Goal: Transaction & Acquisition: Purchase product/service

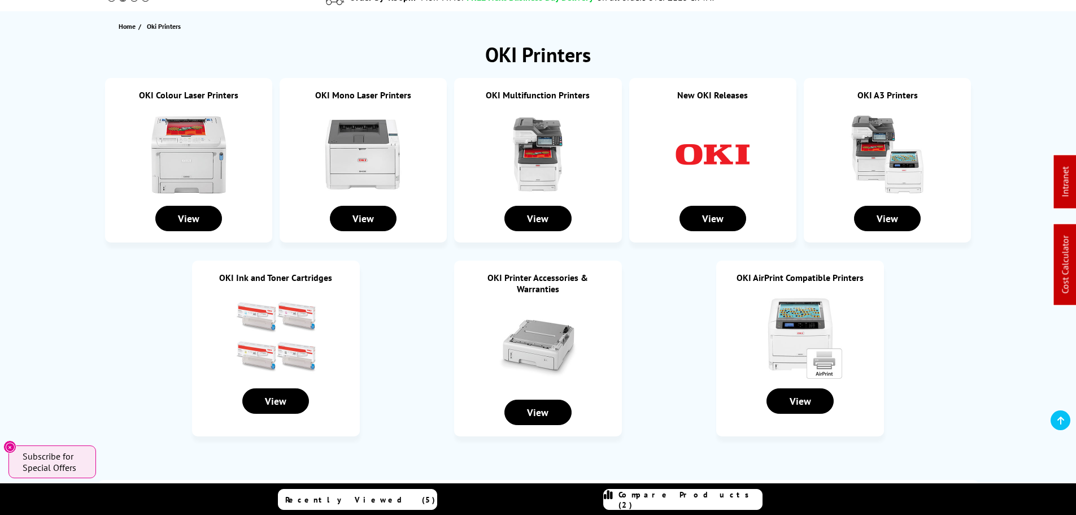
click at [251, 338] on img at bounding box center [275, 336] width 85 height 85
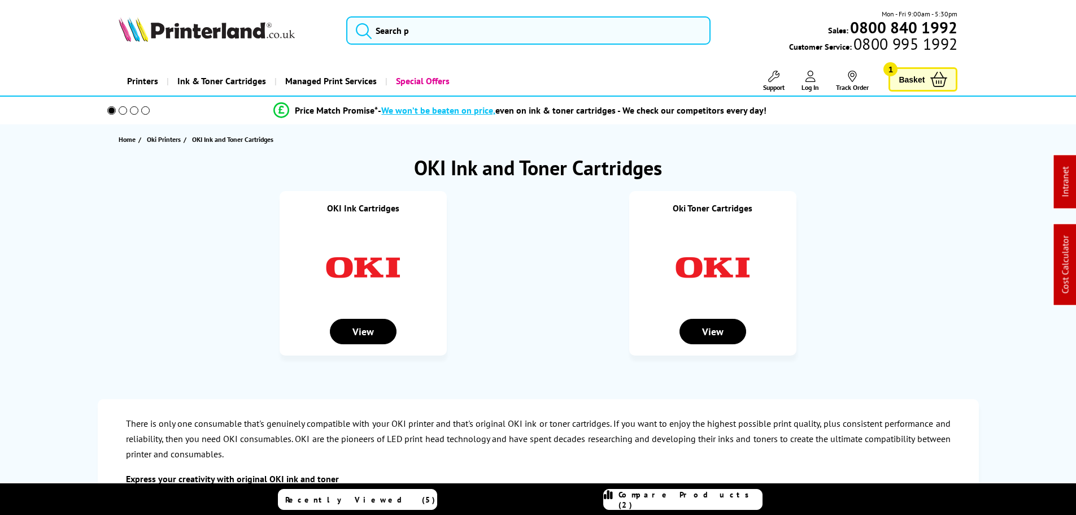
click at [691, 277] on img at bounding box center [713, 267] width 85 height 85
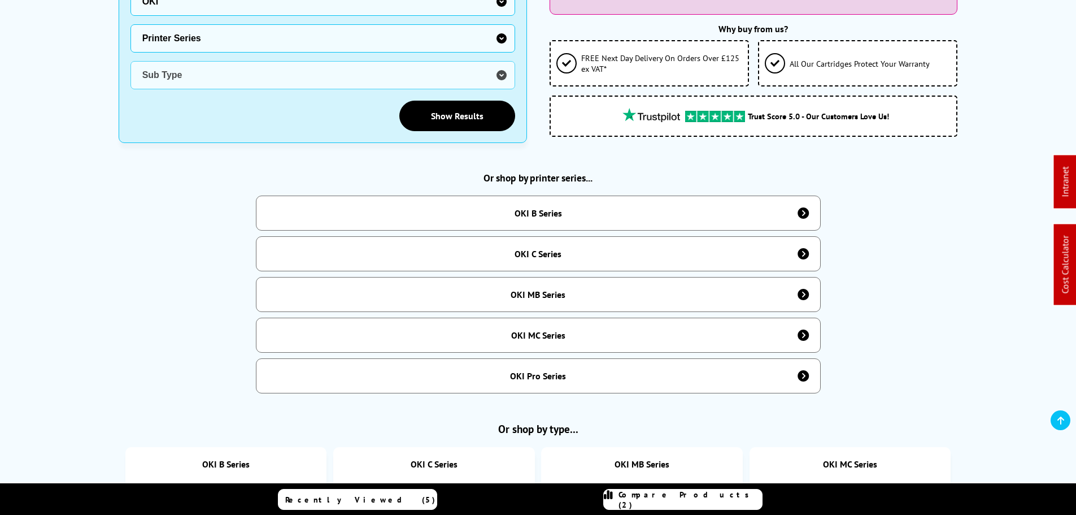
scroll to position [395, 0]
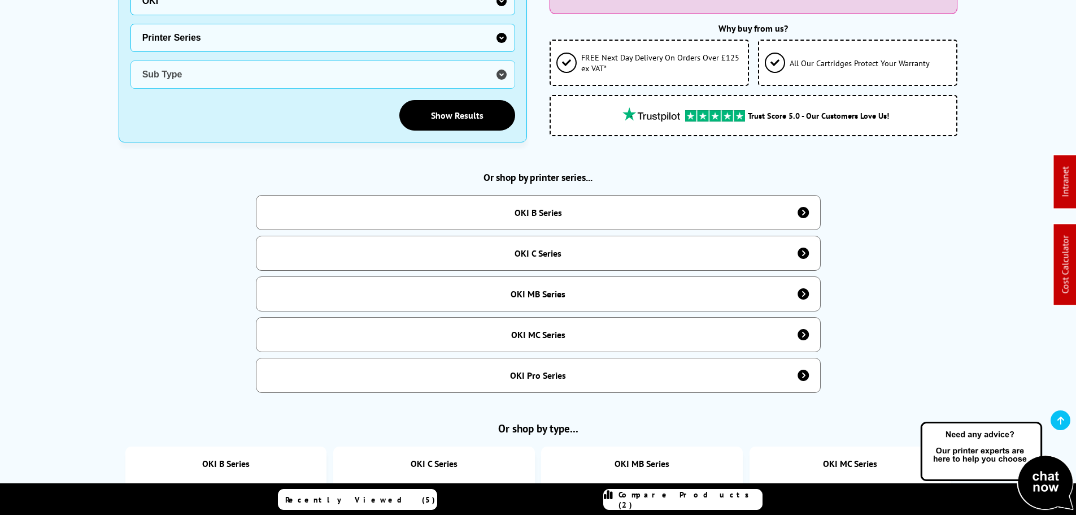
click at [520, 207] on div "OKI B Series" at bounding box center [538, 212] width 47 height 11
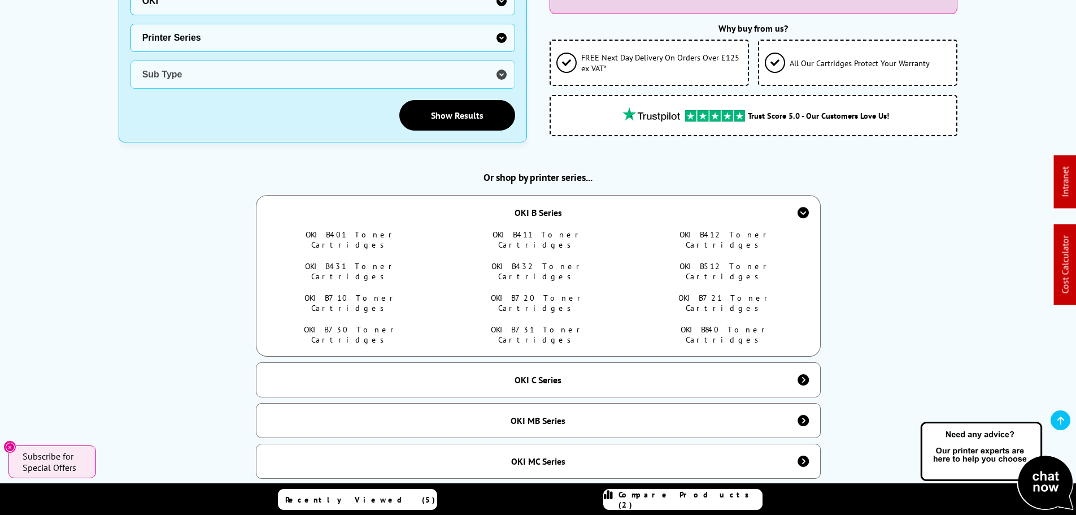
click at [520, 207] on div "OKI B Series" at bounding box center [538, 212] width 47 height 11
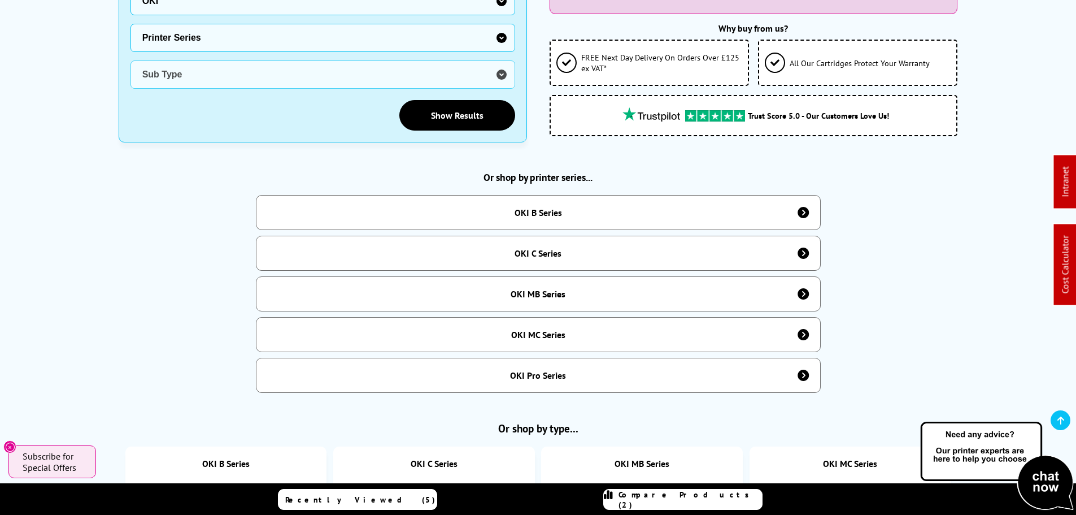
drag, startPoint x: 561, startPoint y: 203, endPoint x: 503, endPoint y: 236, distance: 66.0
click at [560, 207] on div "OKI B Series" at bounding box center [538, 212] width 47 height 11
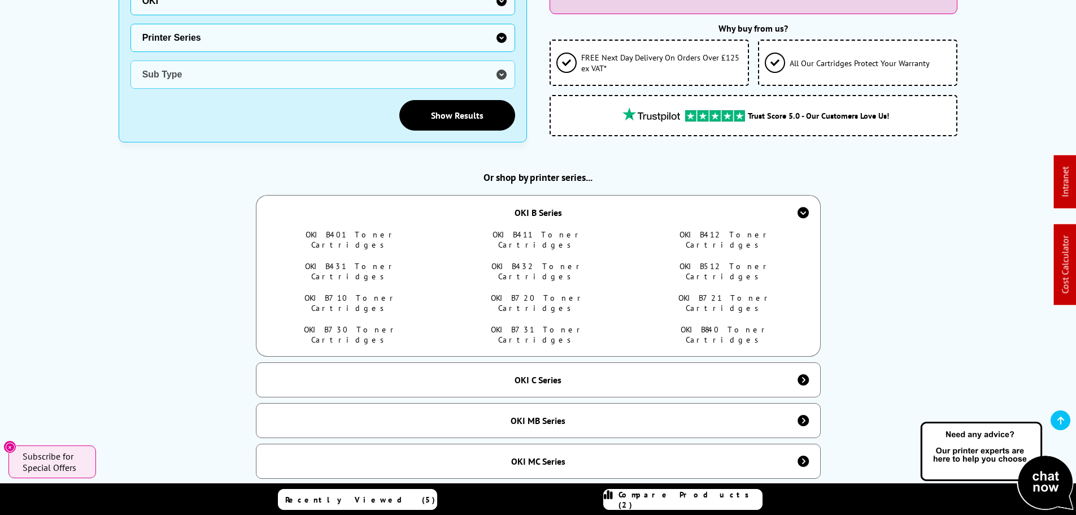
click at [553, 229] on link "OKI B411 Toner Cartridges" at bounding box center [538, 239] width 90 height 20
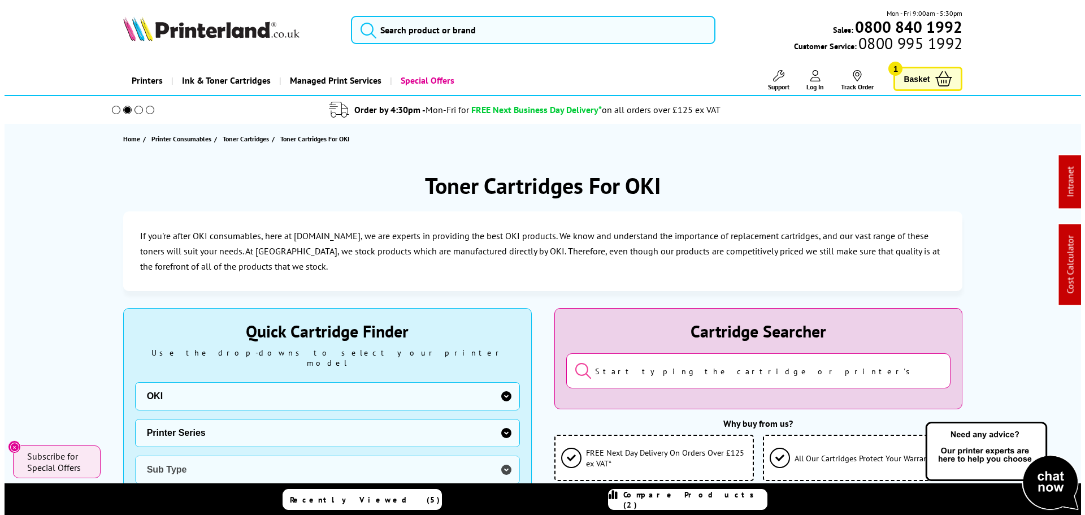
scroll to position [0, 0]
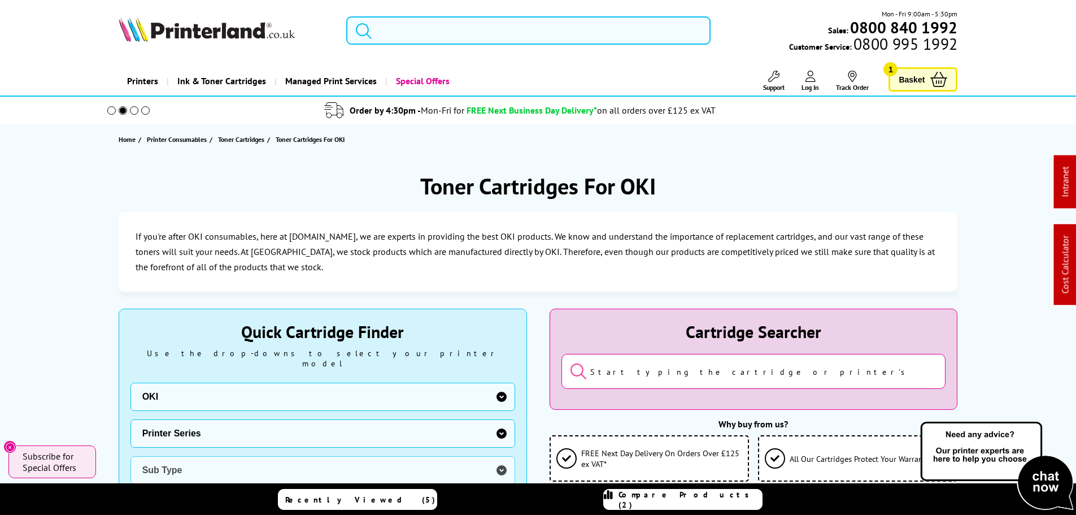
click at [420, 36] on input "search" at bounding box center [528, 30] width 364 height 28
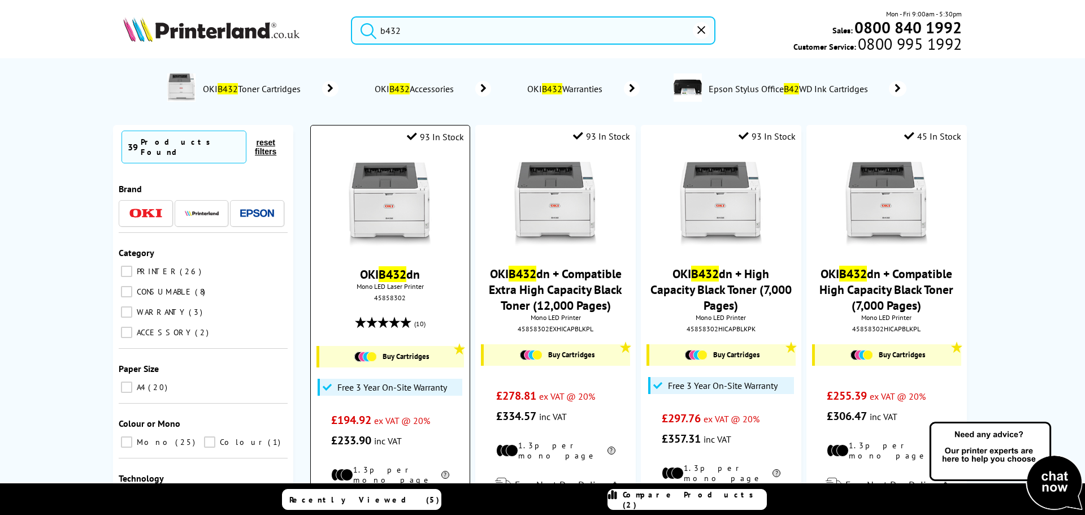
type input "b432"
click at [381, 189] on img at bounding box center [389, 204] width 85 height 85
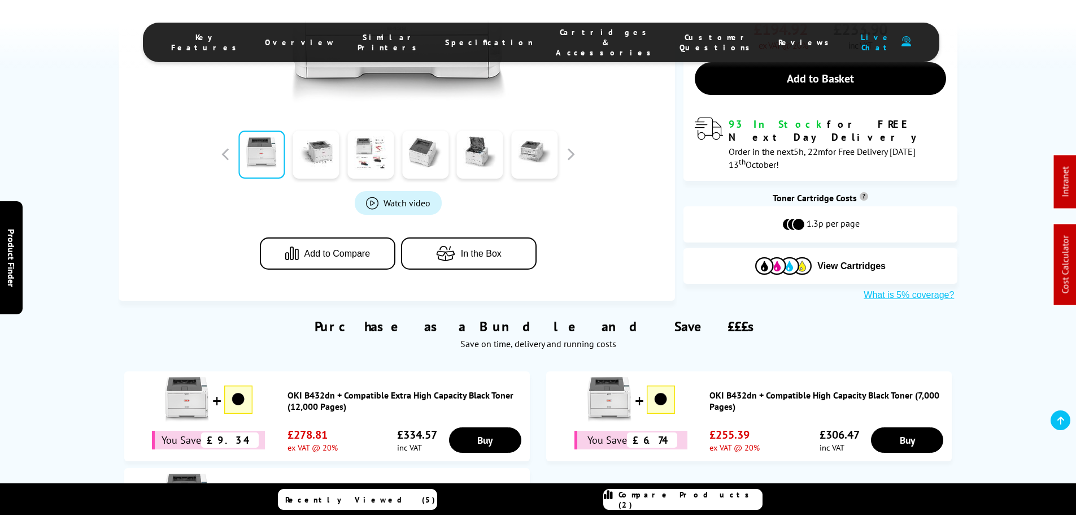
click at [554, 46] on li "Cartridges & Accessories" at bounding box center [607, 42] width 124 height 31
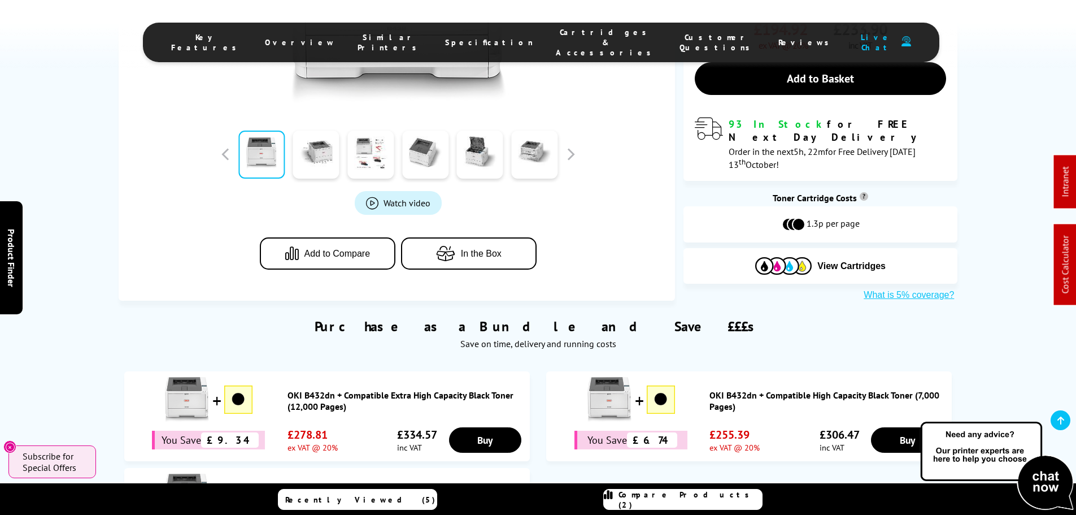
click at [556, 38] on span "Cartridges & Accessories" at bounding box center [606, 42] width 101 height 31
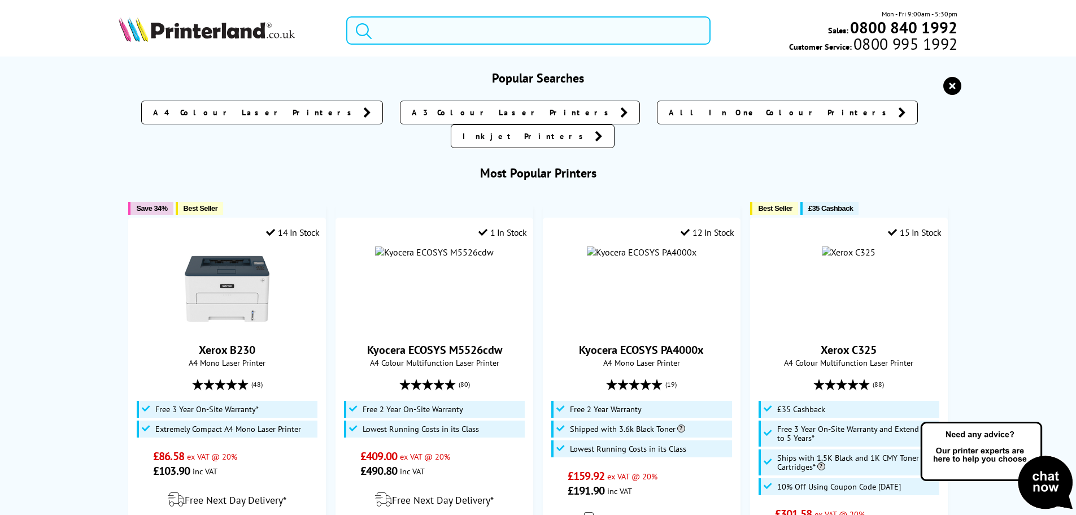
click at [442, 26] on input "search" at bounding box center [528, 30] width 364 height 28
paste input "09006233"
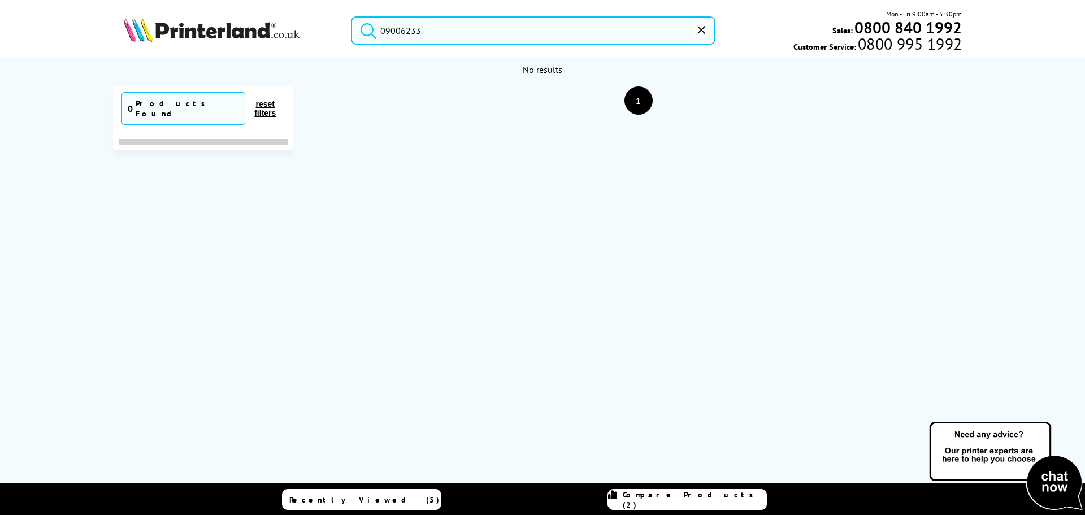
click at [453, 29] on div "09006233 Mon - Fri 9:00am - 5:30pm Sales: 0800 840 1992 Customer Service: 0800 …" at bounding box center [542, 33] width 904 height 50
drag, startPoint x: 453, startPoint y: 29, endPoint x: 167, endPoint y: -7, distance: 288.7
paste input "6"
type input "09006236"
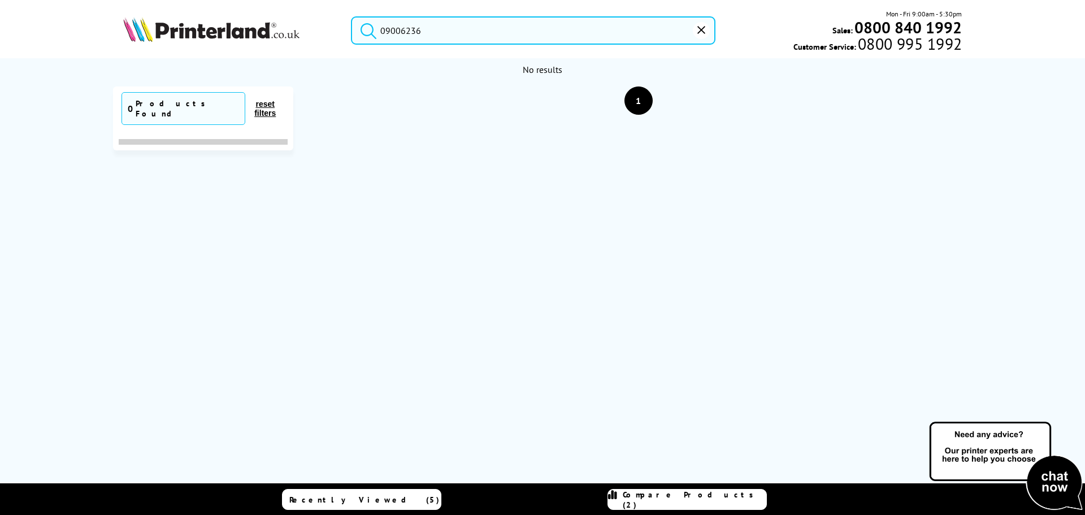
click at [236, 32] on img at bounding box center [211, 29] width 176 height 25
